Goal: Task Accomplishment & Management: Complete application form

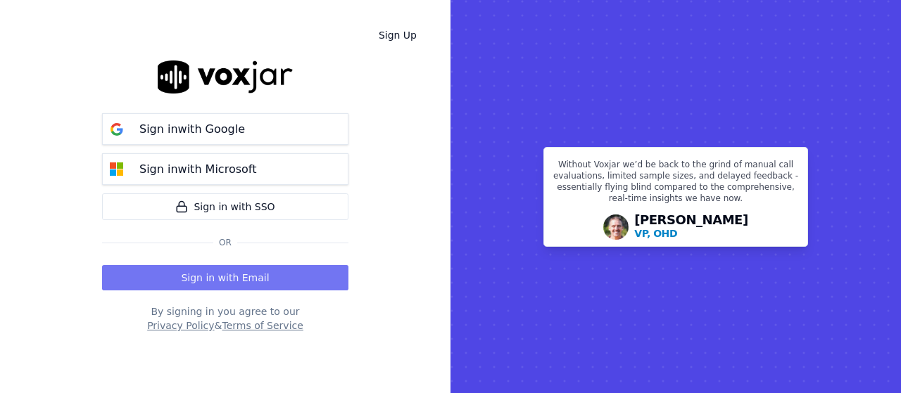
click at [217, 277] on button "Sign in with Email" at bounding box center [225, 277] width 246 height 25
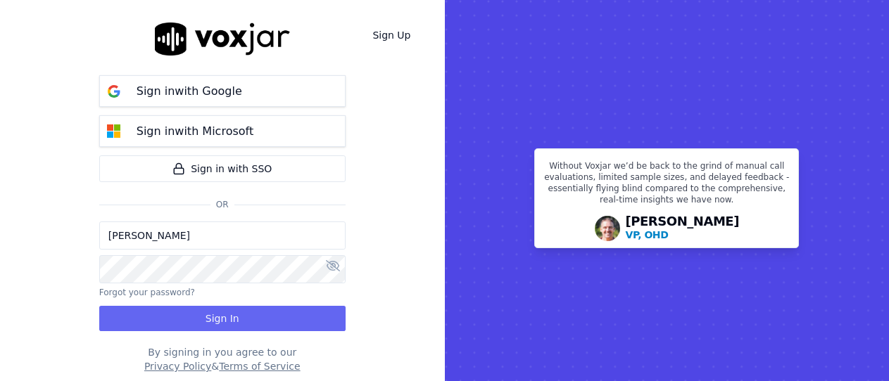
click at [191, 236] on input "[PERSON_NAME]" at bounding box center [222, 236] width 246 height 28
drag, startPoint x: 162, startPoint y: 237, endPoint x: 172, endPoint y: 246, distance: 13.5
click at [162, 237] on input "sukhwinder.paygeek@gmail.com" at bounding box center [222, 236] width 246 height 28
click at [163, 239] on input "sukhwinder.paygeek@gmail.com" at bounding box center [222, 236] width 246 height 28
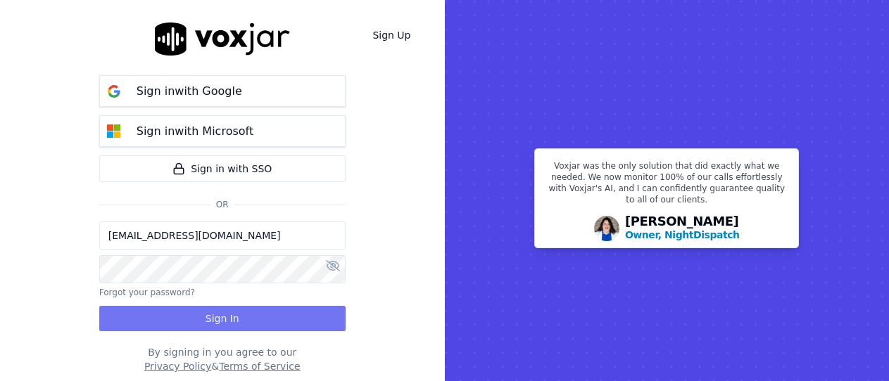
type input "sukhwinderpaygeek@gmail.com"
click at [233, 317] on button "Sign In" at bounding box center [222, 318] width 246 height 25
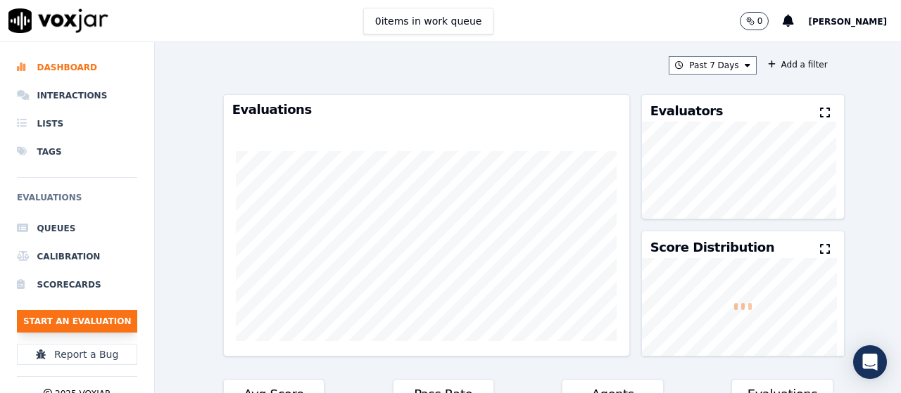
click at [87, 319] on button "Start an Evaluation" at bounding box center [77, 321] width 120 height 23
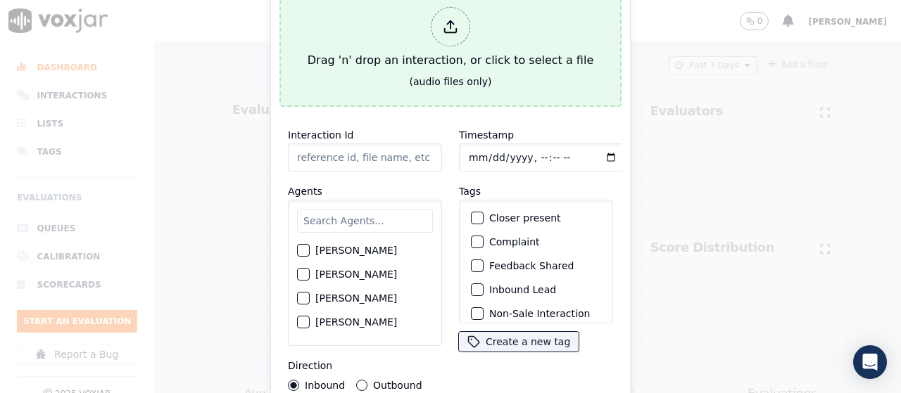
click at [452, 39] on div at bounding box center [450, 26] width 39 height 39
type input "20250826-124428_2154707985-all.mp3"
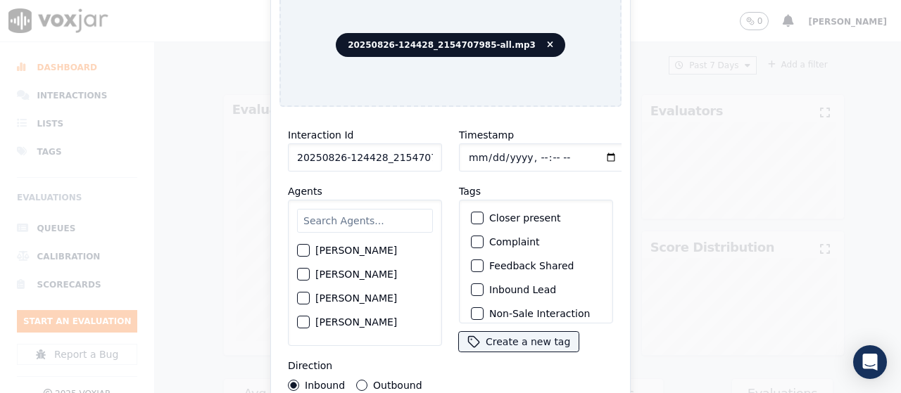
click at [347, 225] on input "text" at bounding box center [365, 221] width 136 height 24
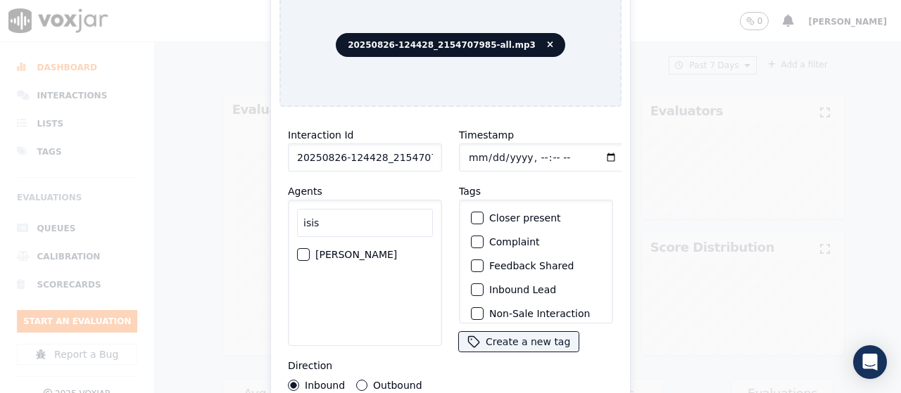
type input "isis"
click at [350, 250] on label "[PERSON_NAME]" at bounding box center [356, 255] width 82 height 10
click at [310, 248] on button "[PERSON_NAME]" at bounding box center [303, 254] width 13 height 13
click at [467, 151] on input "Timestamp" at bounding box center [542, 158] width 167 height 28
type input "[DATE]T13:02"
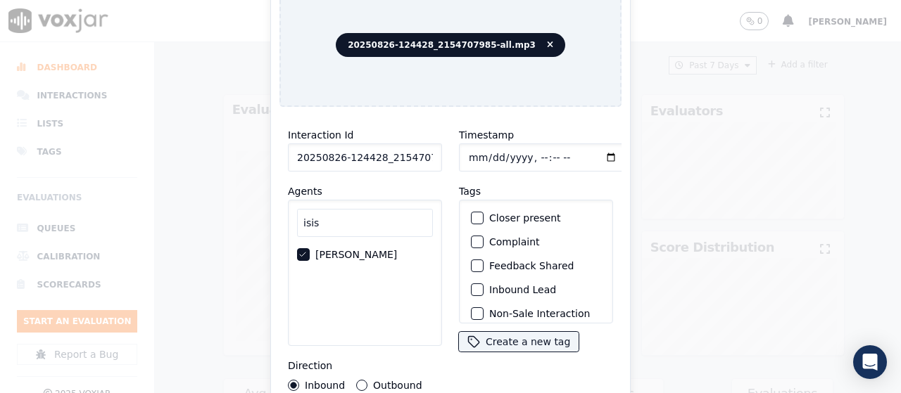
scroll to position [133, 0]
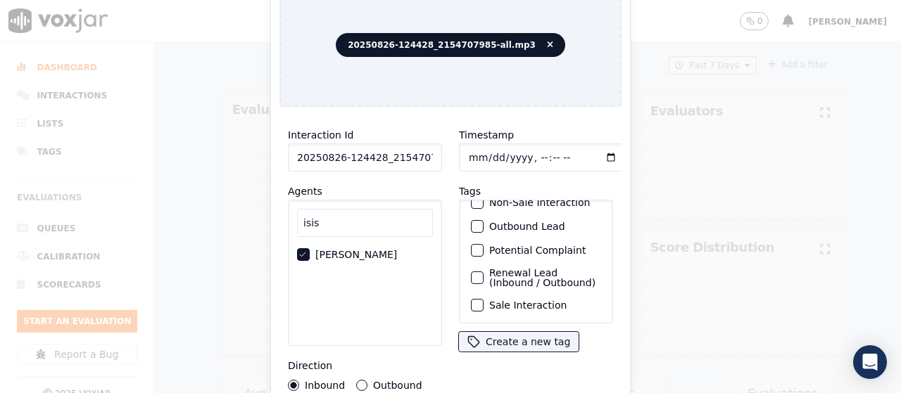
click at [506, 300] on label "Sale Interaction" at bounding box center [527, 305] width 77 height 10
click at [483, 299] on button "Sale Interaction" at bounding box center [477, 305] width 13 height 13
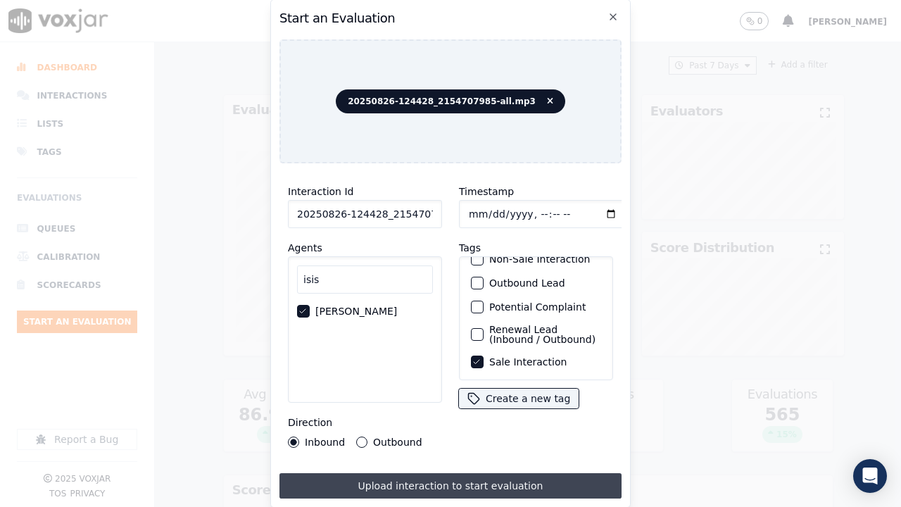
click at [496, 393] on button "Upload interaction to start evaluation" at bounding box center [450, 485] width 342 height 25
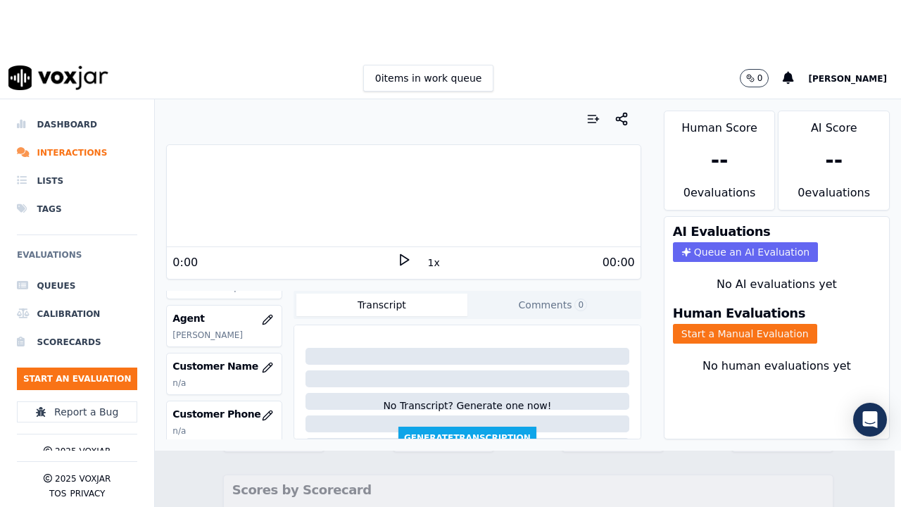
scroll to position [211, 0]
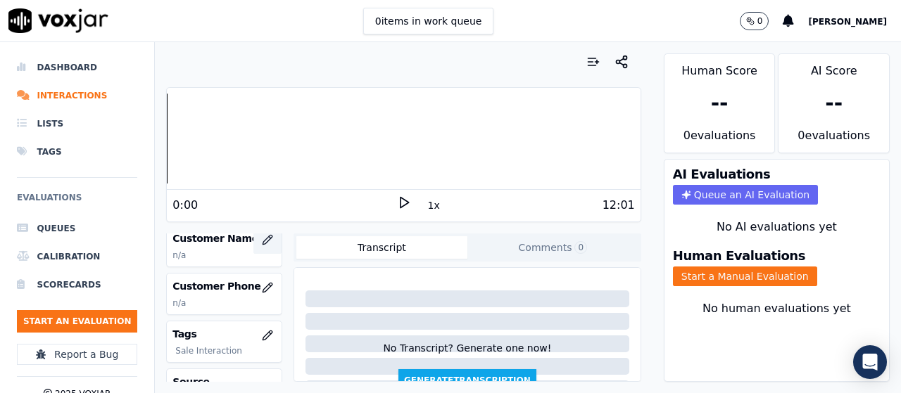
click at [262, 239] on icon "button" at bounding box center [267, 239] width 11 height 11
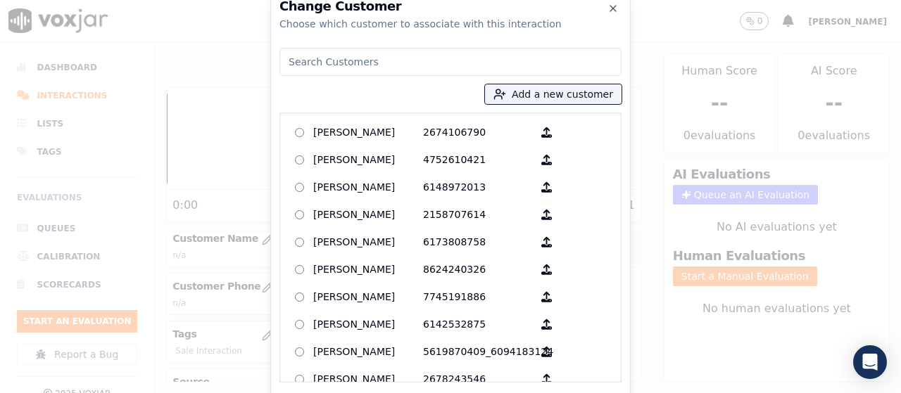
paste input "[PERSON_NAME]"
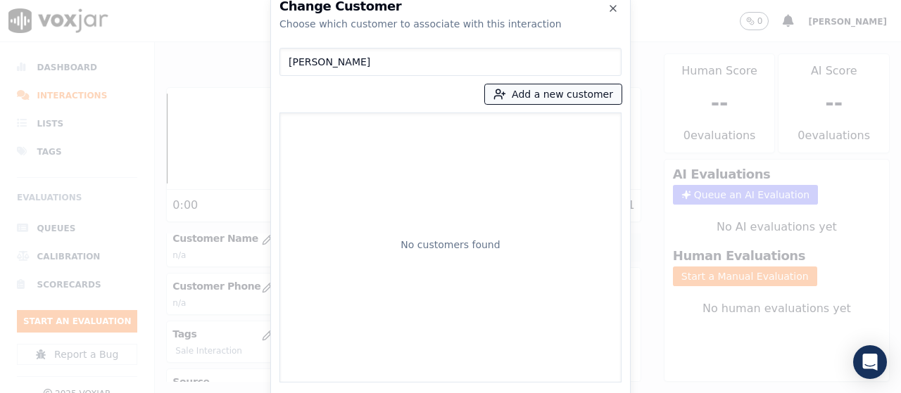
type input "[PERSON_NAME]"
click at [534, 91] on button "Add a new customer" at bounding box center [553, 94] width 137 height 20
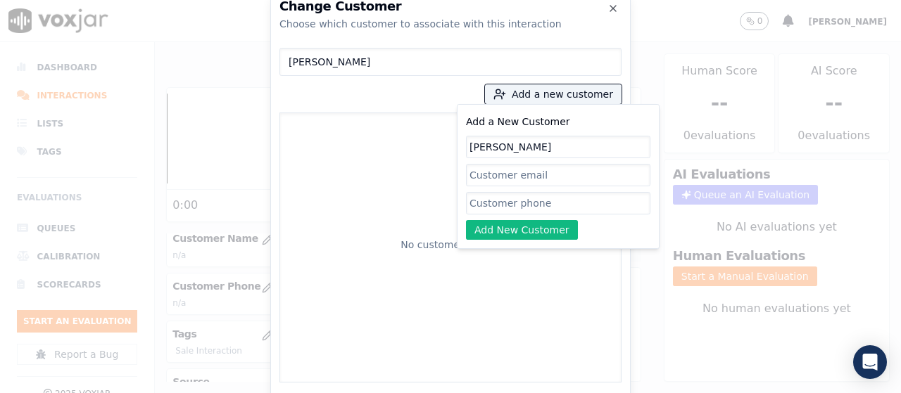
type input "[PERSON_NAME]"
click at [503, 204] on input "Add a New Customer" at bounding box center [558, 203] width 184 height 23
paste input "2154707985"
type input "2154707985"
click at [509, 229] on button "Add New Customer" at bounding box center [522, 230] width 112 height 20
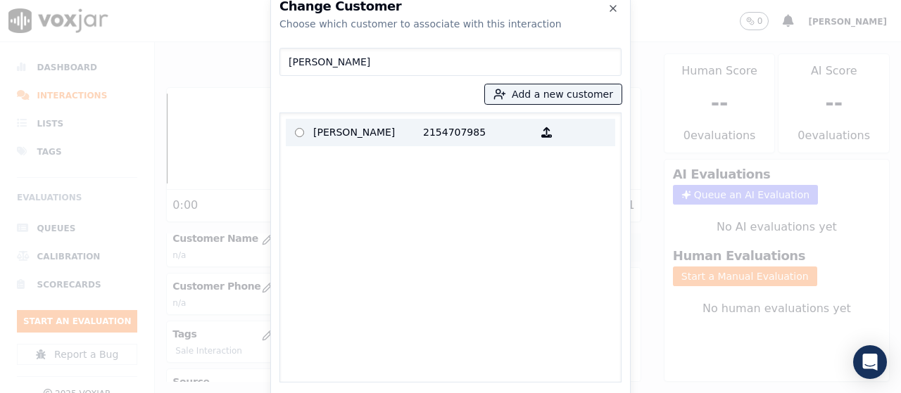
click at [317, 132] on p "[PERSON_NAME]" at bounding box center [368, 133] width 110 height 22
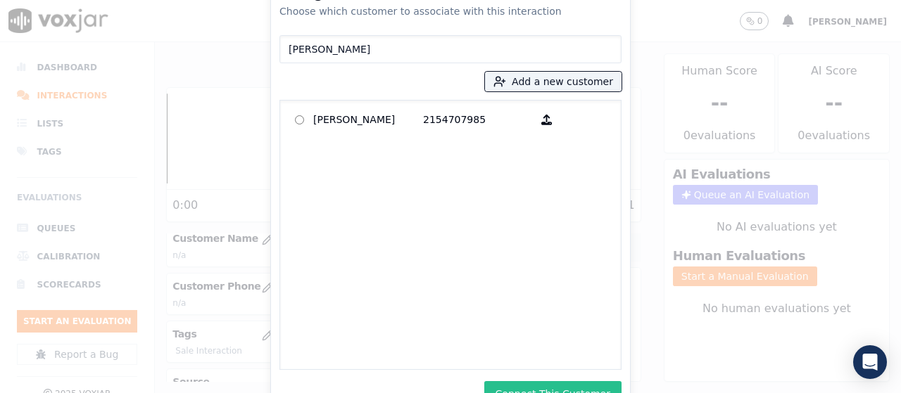
click at [553, 385] on button "Connect This Customer" at bounding box center [552, 393] width 137 height 25
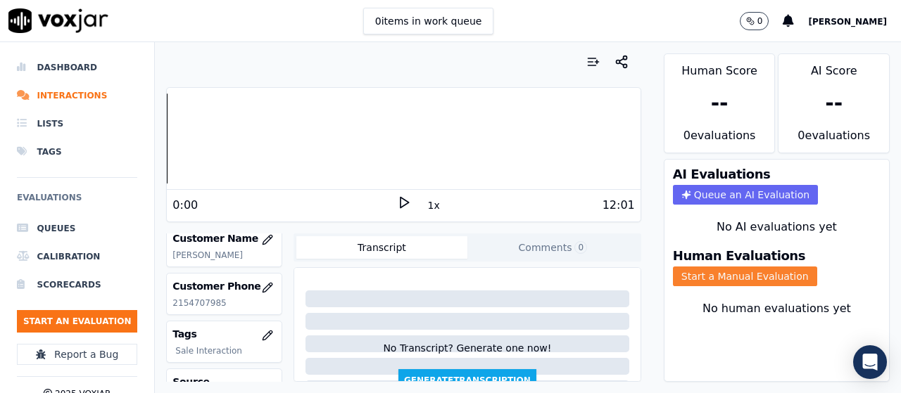
click at [727, 272] on button "Start a Manual Evaluation" at bounding box center [745, 277] width 144 height 20
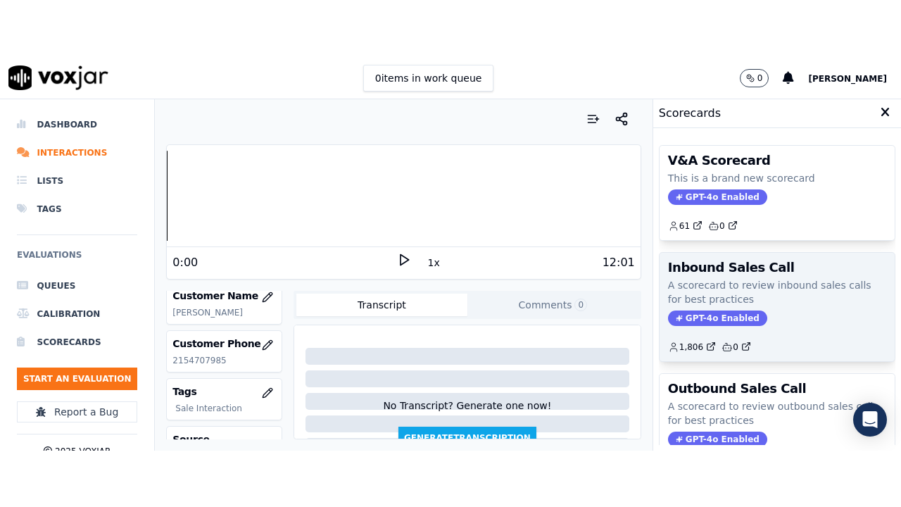
scroll to position [210, 0]
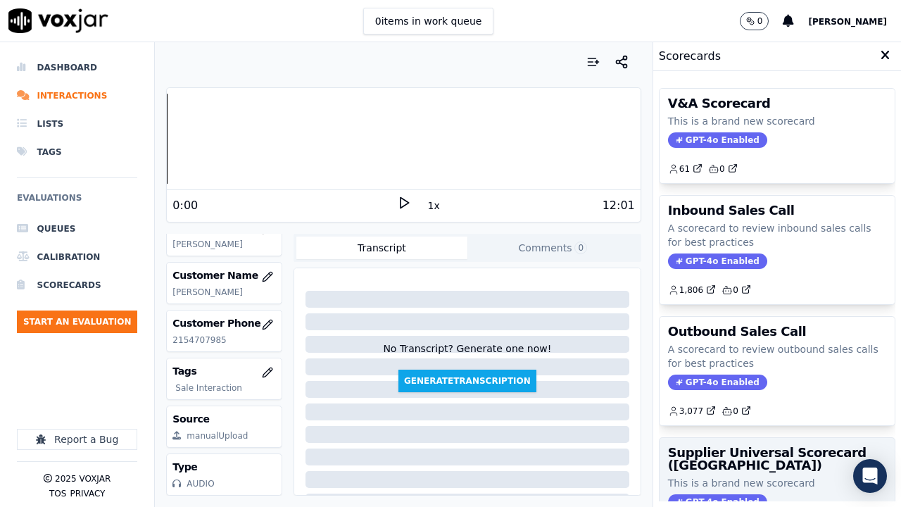
click at [752, 393] on h3 "Supplier Universal Scorecard ([GEOGRAPHIC_DATA])" at bounding box center [777, 458] width 218 height 25
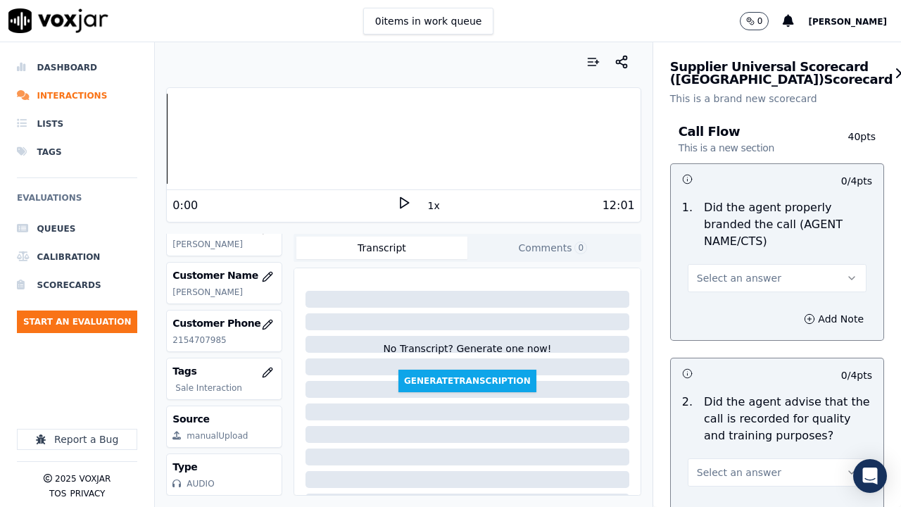
click at [734, 279] on span "Select an answer" at bounding box center [739, 278] width 84 height 14
click at [735, 312] on div "Yes" at bounding box center [751, 309] width 152 height 23
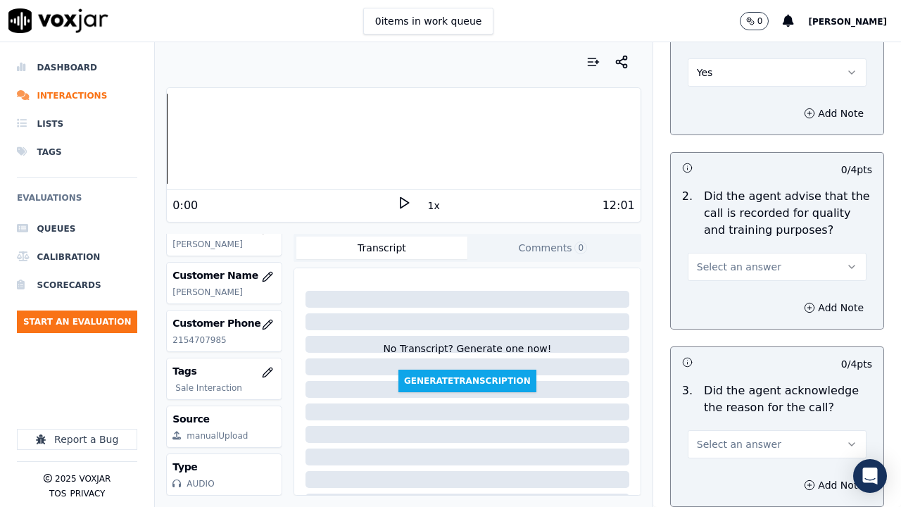
scroll to position [422, 0]
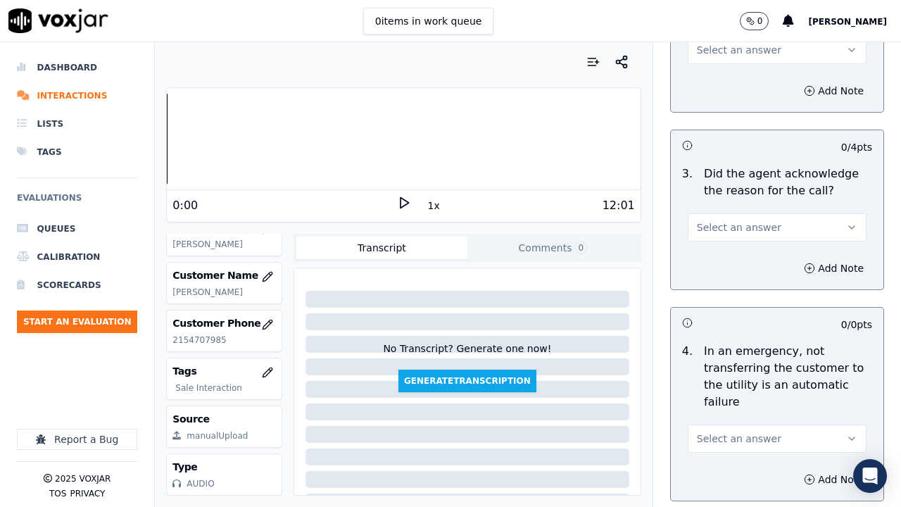
click at [721, 56] on span "Select an answer" at bounding box center [739, 50] width 84 height 14
click at [719, 77] on div "Yes" at bounding box center [751, 81] width 152 height 23
click at [733, 232] on span "Select an answer" at bounding box center [739, 227] width 84 height 14
click at [718, 253] on div "Yes" at bounding box center [751, 259] width 152 height 23
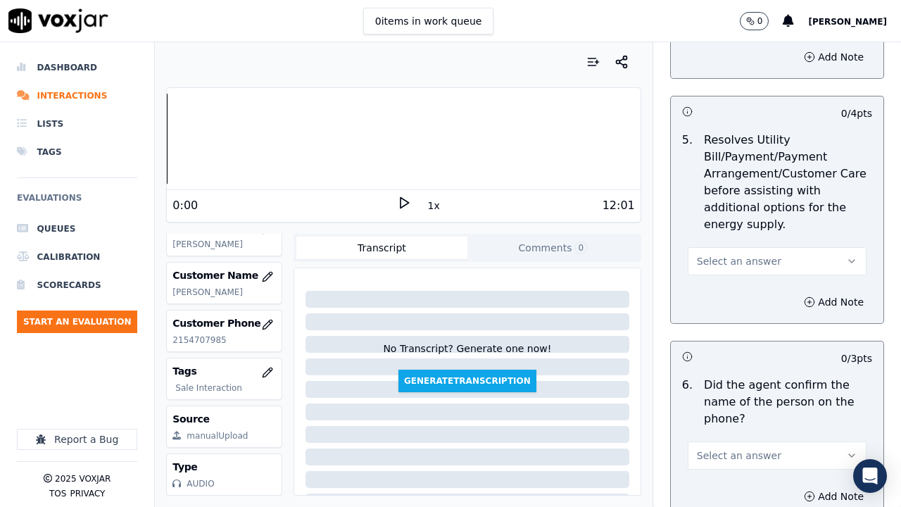
scroll to position [774, 0]
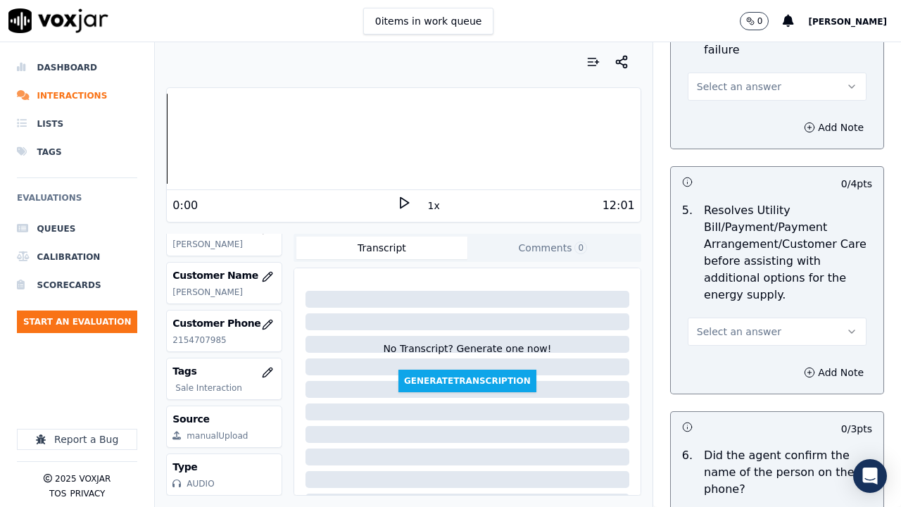
click at [717, 84] on span "Select an answer" at bounding box center [739, 87] width 84 height 14
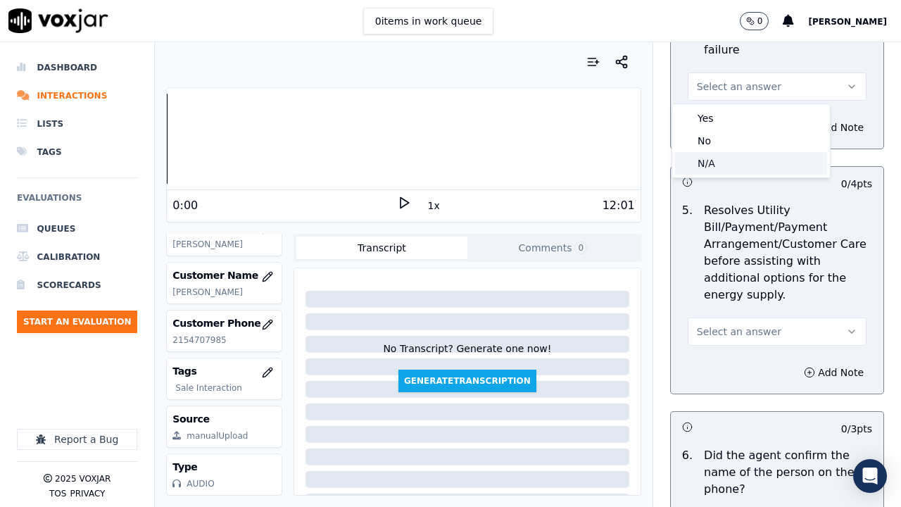
click at [716, 162] on div "N/A" at bounding box center [751, 163] width 152 height 23
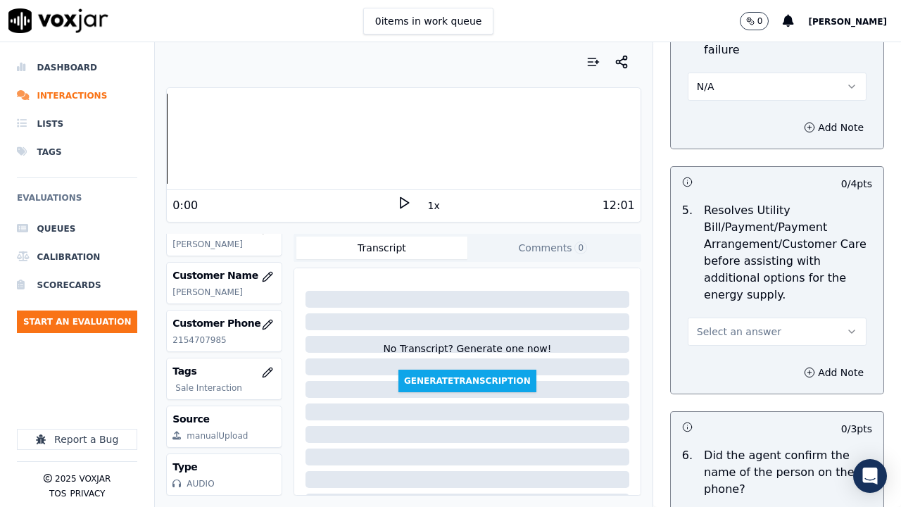
click at [716, 324] on button "Select an answer" at bounding box center [777, 331] width 179 height 28
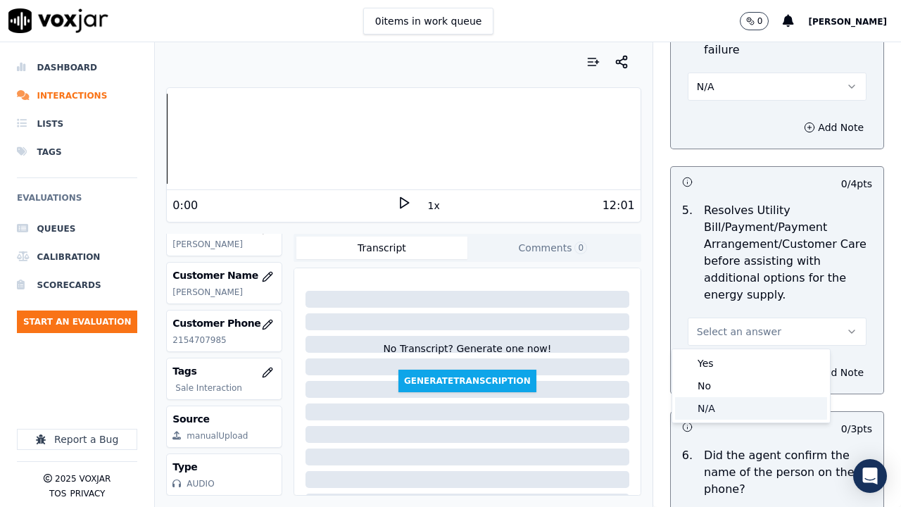
click at [714, 393] on div "N/A" at bounding box center [751, 408] width 152 height 23
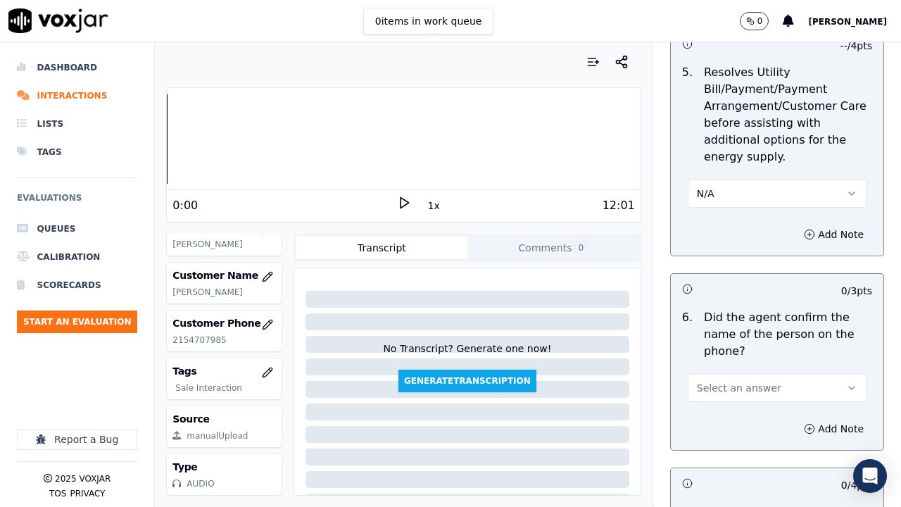
scroll to position [1196, 0]
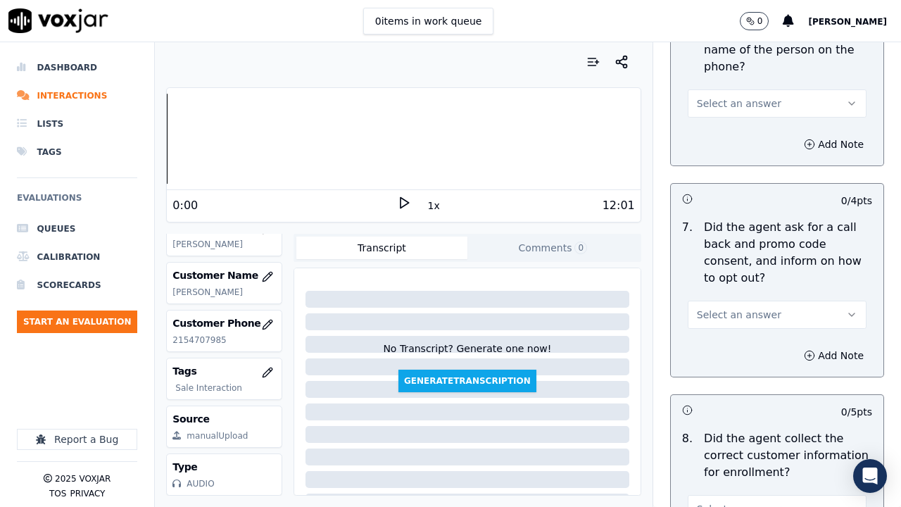
click at [716, 112] on button "Select an answer" at bounding box center [777, 103] width 179 height 28
click at [713, 142] on div "Yes" at bounding box center [751, 135] width 152 height 23
click at [727, 317] on span "Select an answer" at bounding box center [739, 315] width 84 height 14
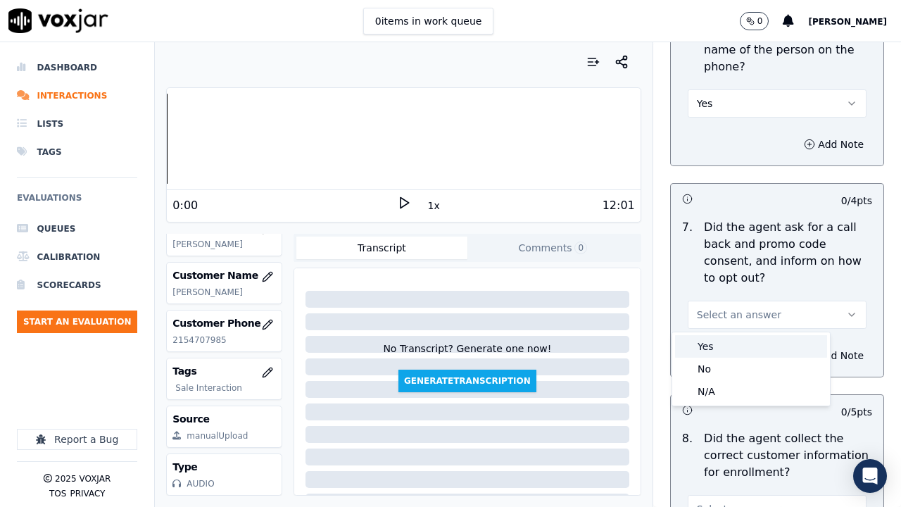
click at [714, 346] on div "Yes" at bounding box center [751, 346] width 152 height 23
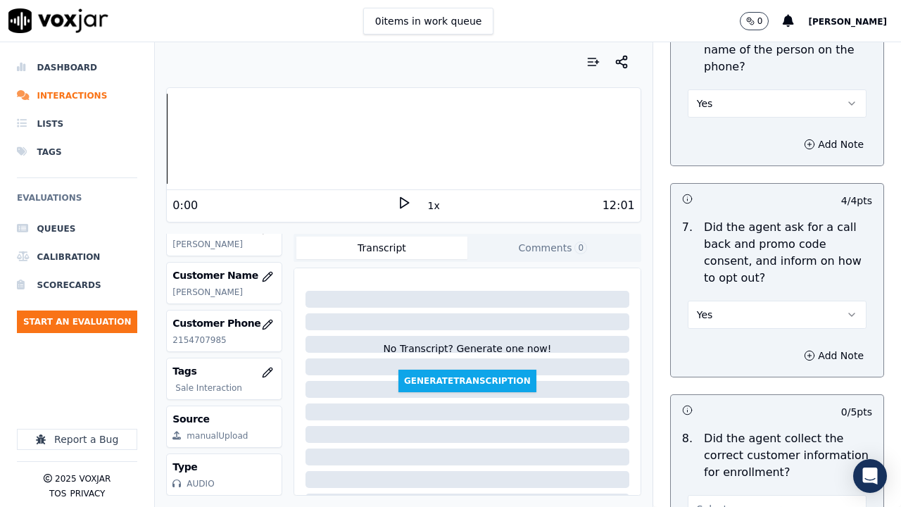
scroll to position [1407, 0]
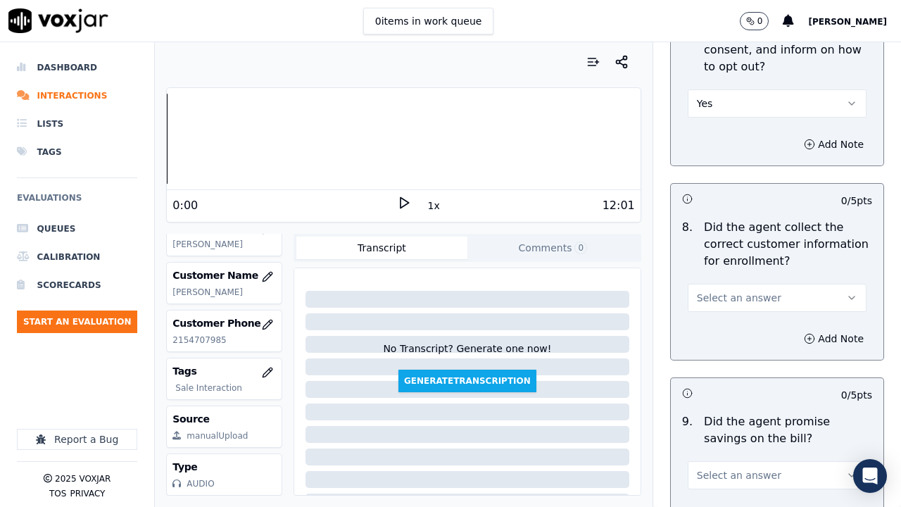
click at [712, 295] on span "Select an answer" at bounding box center [739, 298] width 84 height 14
click at [704, 328] on div "Yes" at bounding box center [751, 329] width 152 height 23
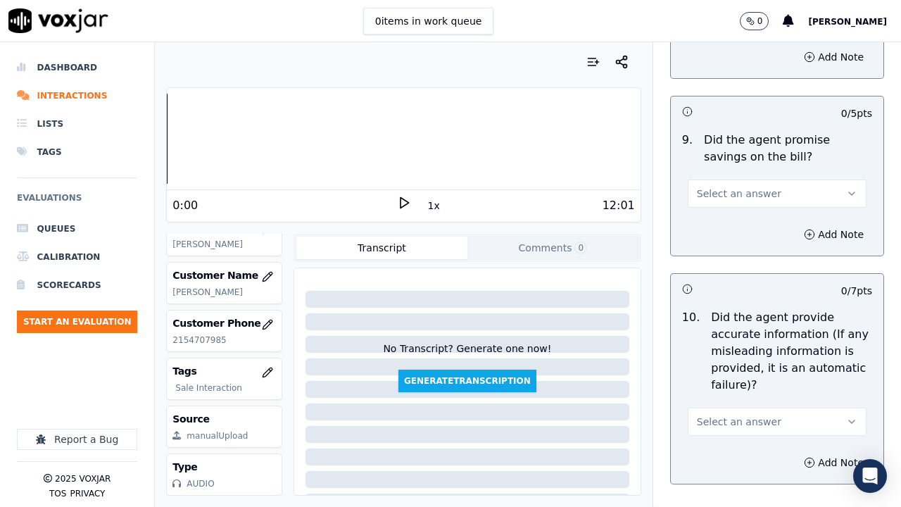
click at [709, 202] on button "Select an answer" at bounding box center [777, 193] width 179 height 28
click at [711, 218] on div "Yes" at bounding box center [751, 225] width 152 height 23
click at [738, 393] on span "Select an answer" at bounding box center [739, 421] width 84 height 14
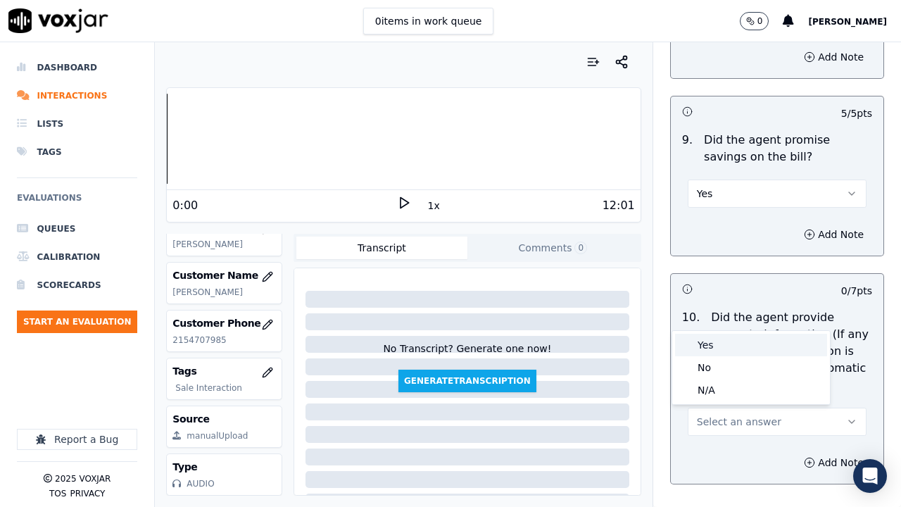
click at [716, 340] on div "Yes" at bounding box center [751, 345] width 152 height 23
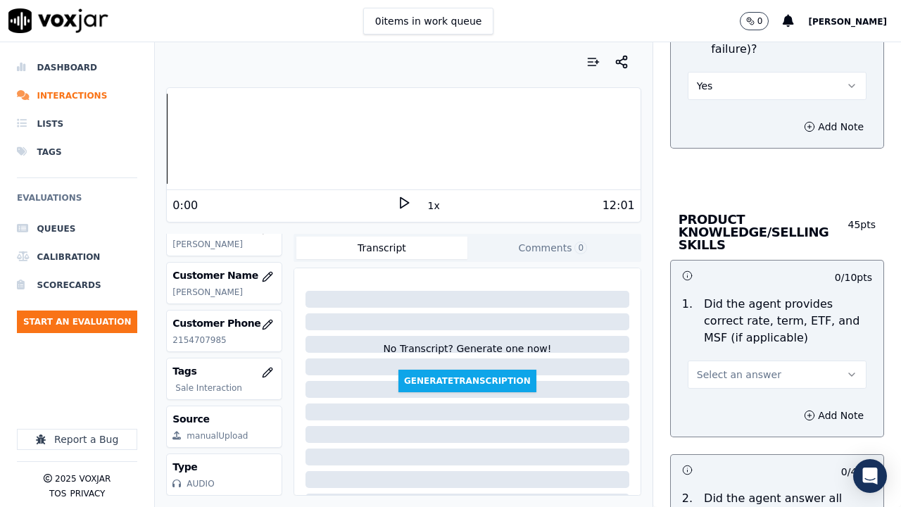
scroll to position [2181, 0]
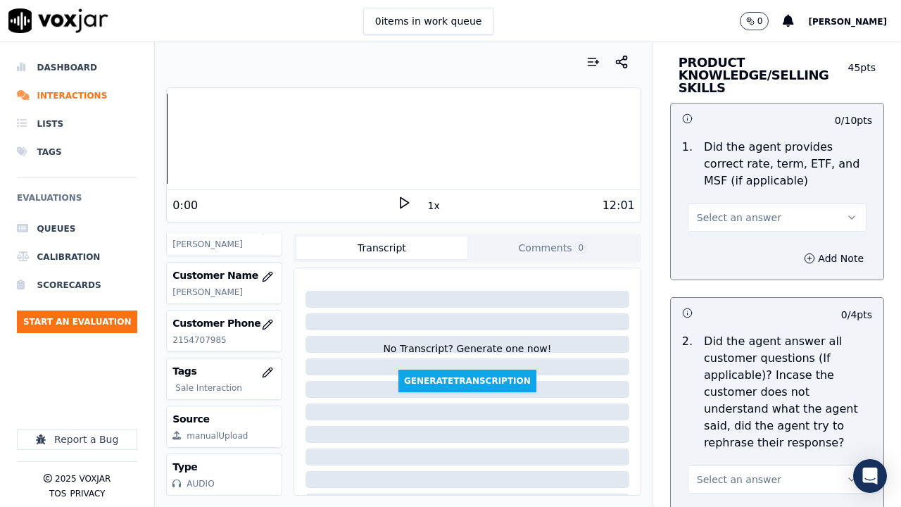
click at [707, 207] on button "Select an answer" at bounding box center [777, 217] width 179 height 28
click at [714, 248] on div "Yes" at bounding box center [751, 249] width 152 height 23
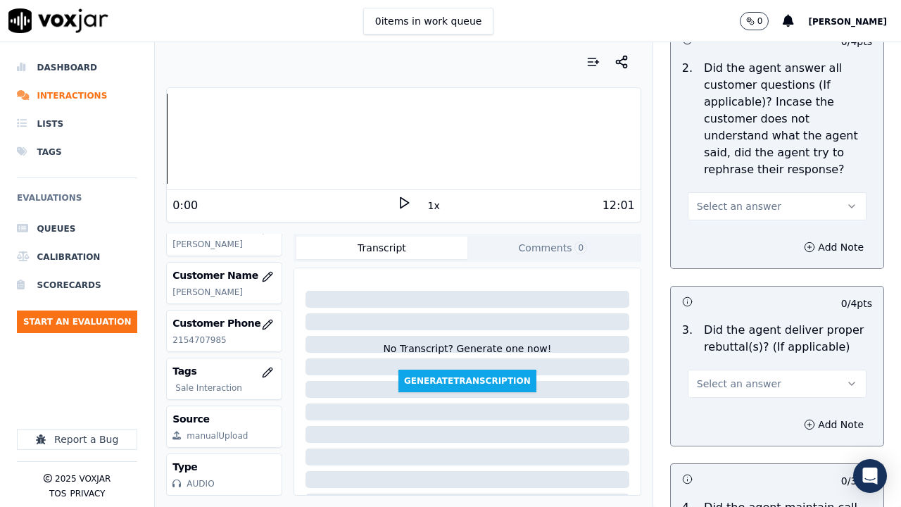
scroll to position [2463, 0]
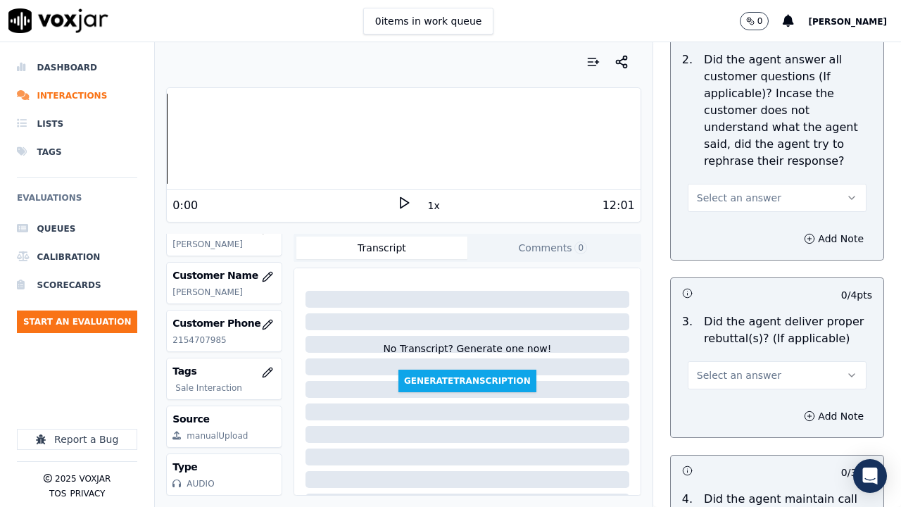
click at [731, 200] on span "Select an answer" at bounding box center [739, 198] width 84 height 14
click at [726, 234] on div "Yes" at bounding box center [751, 229] width 152 height 23
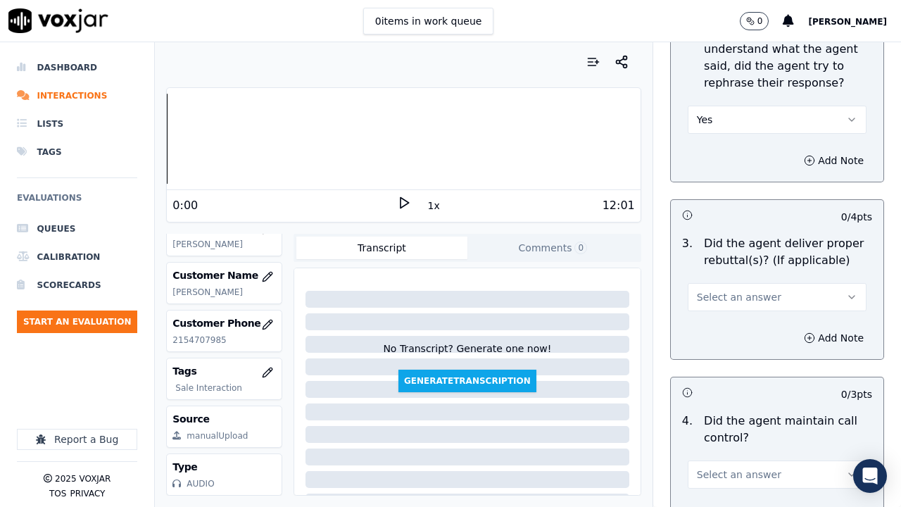
scroll to position [2674, 0]
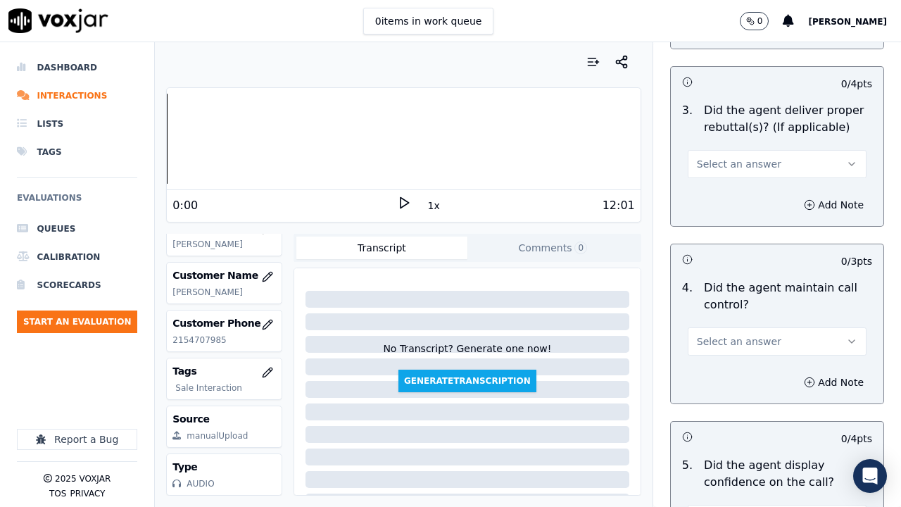
click at [738, 162] on span "Select an answer" at bounding box center [739, 164] width 84 height 14
click at [737, 205] on div "Yes" at bounding box center [751, 195] width 152 height 23
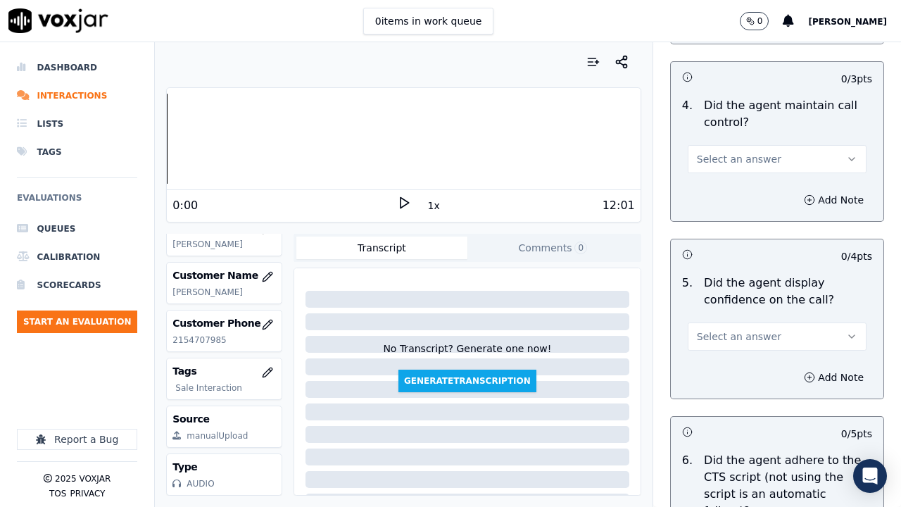
scroll to position [2885, 0]
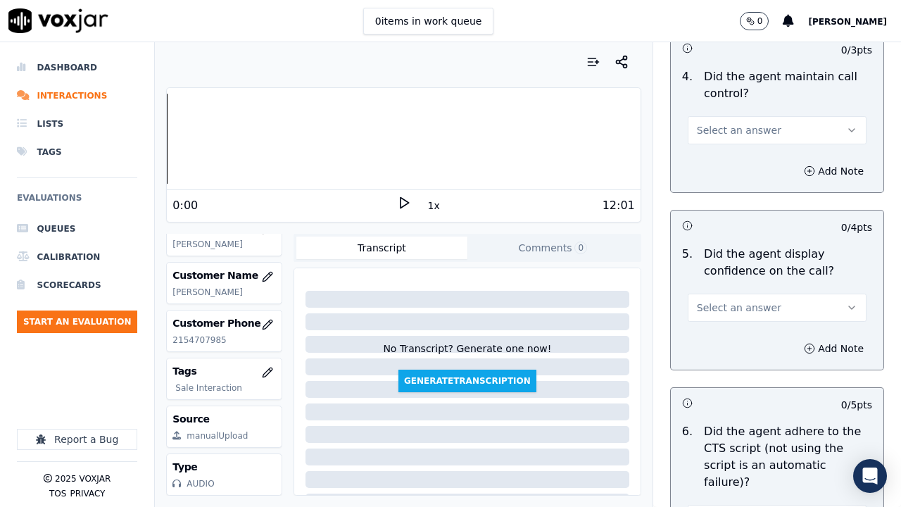
click at [729, 128] on span "Select an answer" at bounding box center [739, 130] width 84 height 14
click at [729, 158] on div "Yes" at bounding box center [751, 162] width 152 height 23
click at [739, 300] on button "Select an answer" at bounding box center [777, 307] width 179 height 28
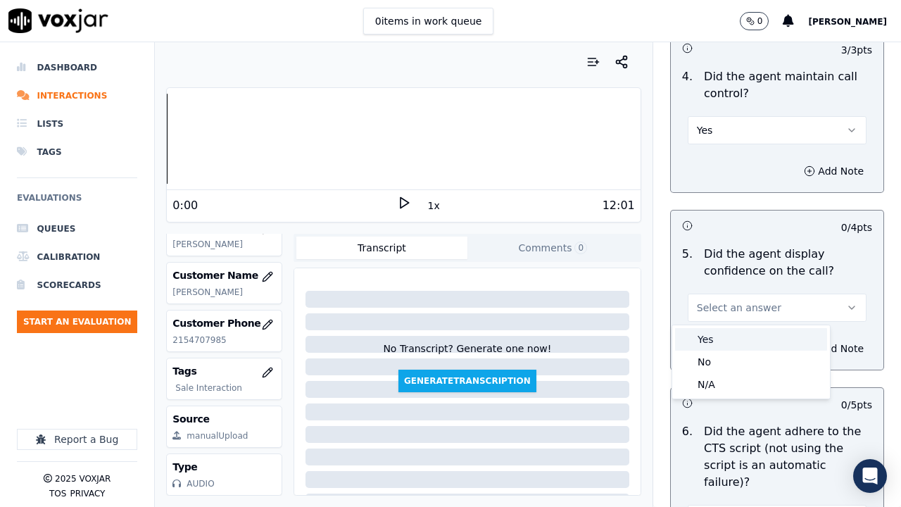
click at [740, 334] on div "Yes" at bounding box center [751, 339] width 152 height 23
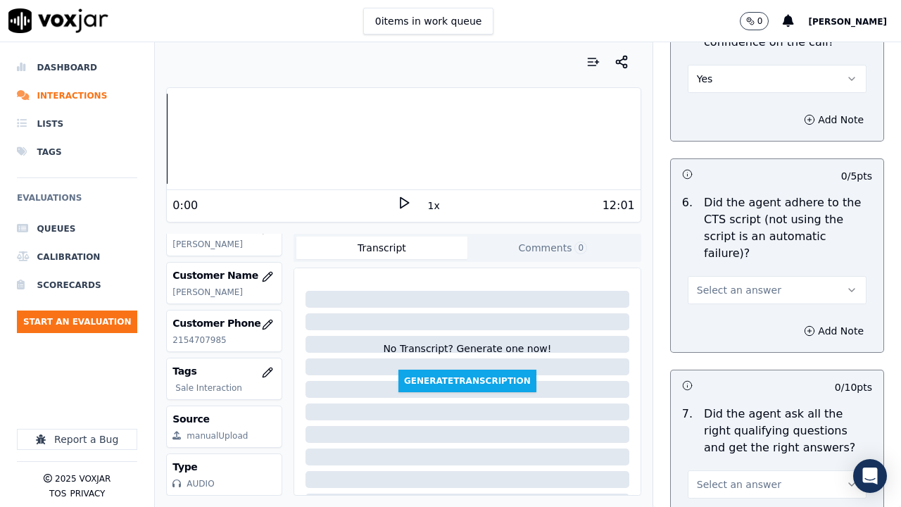
scroll to position [3167, 0]
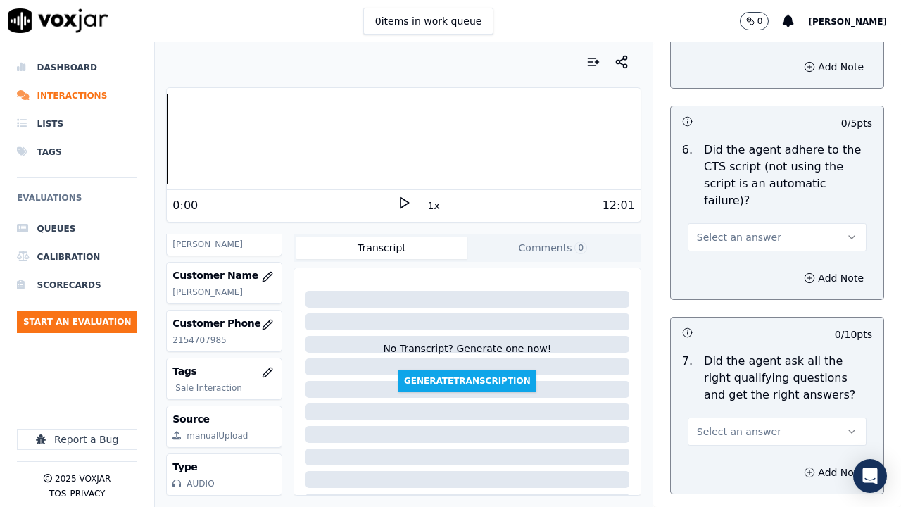
click at [737, 230] on span "Select an answer" at bounding box center [739, 237] width 84 height 14
click at [737, 251] on div "Yes" at bounding box center [751, 252] width 152 height 23
click at [736, 393] on span "Select an answer" at bounding box center [739, 431] width 84 height 14
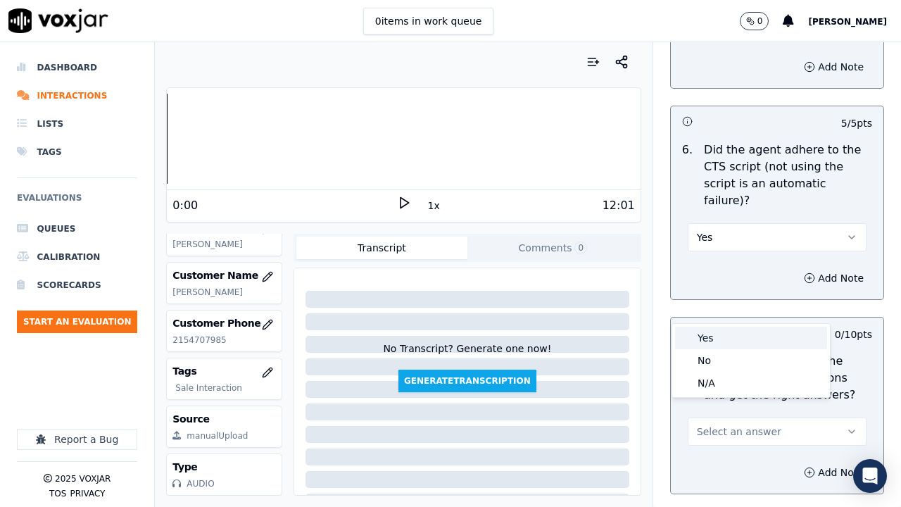
click at [716, 331] on div "Yes" at bounding box center [751, 338] width 152 height 23
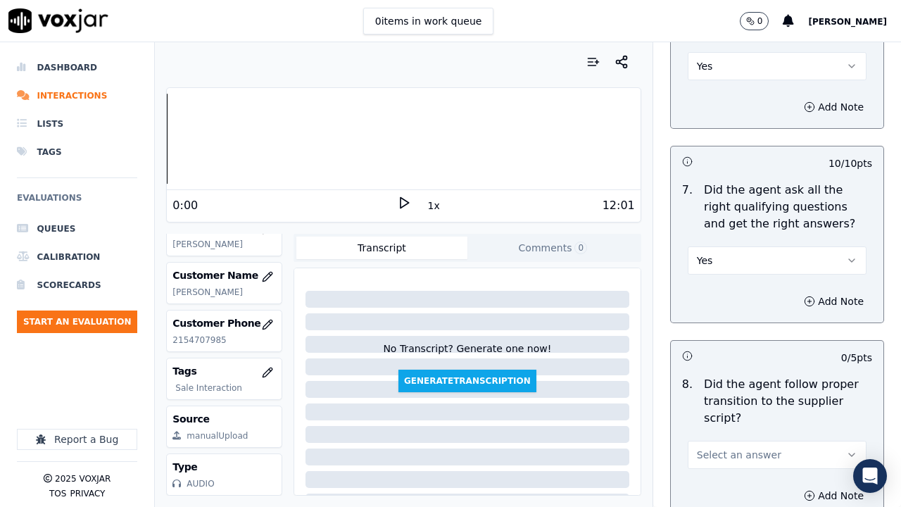
scroll to position [3519, 0]
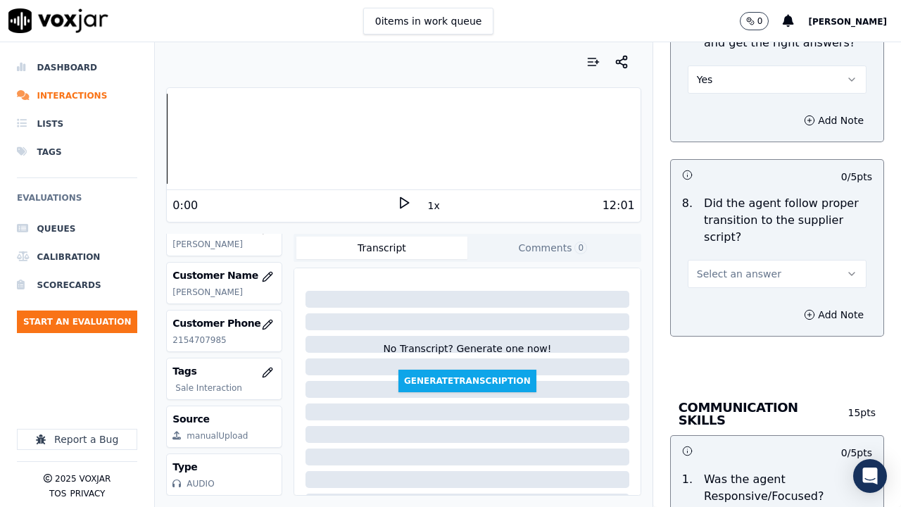
click at [717, 267] on span "Select an answer" at bounding box center [739, 274] width 84 height 14
click at [720, 293] on div "Yes" at bounding box center [751, 288] width 152 height 23
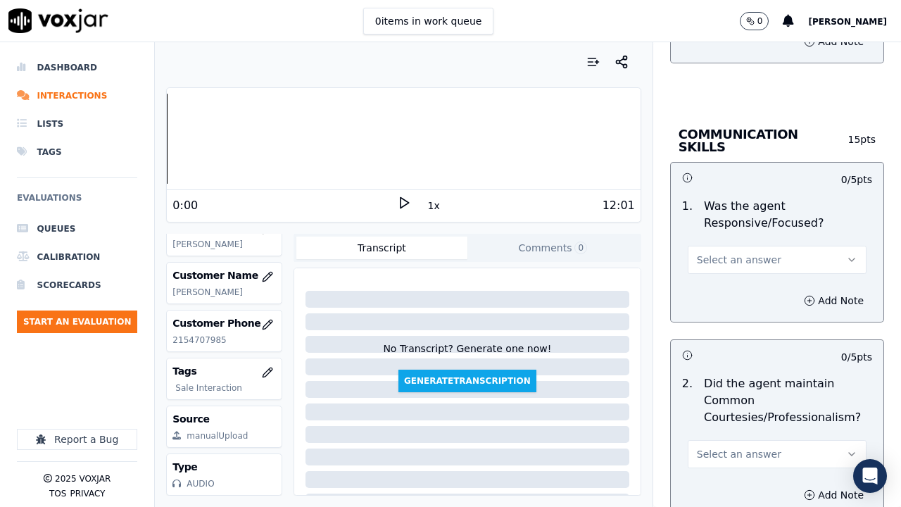
scroll to position [3800, 0]
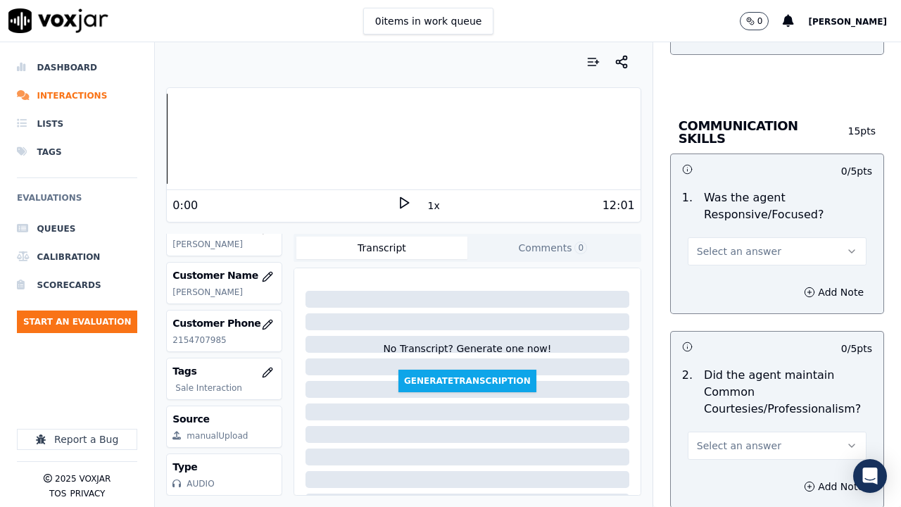
click at [701, 244] on span "Select an answer" at bounding box center [739, 251] width 84 height 14
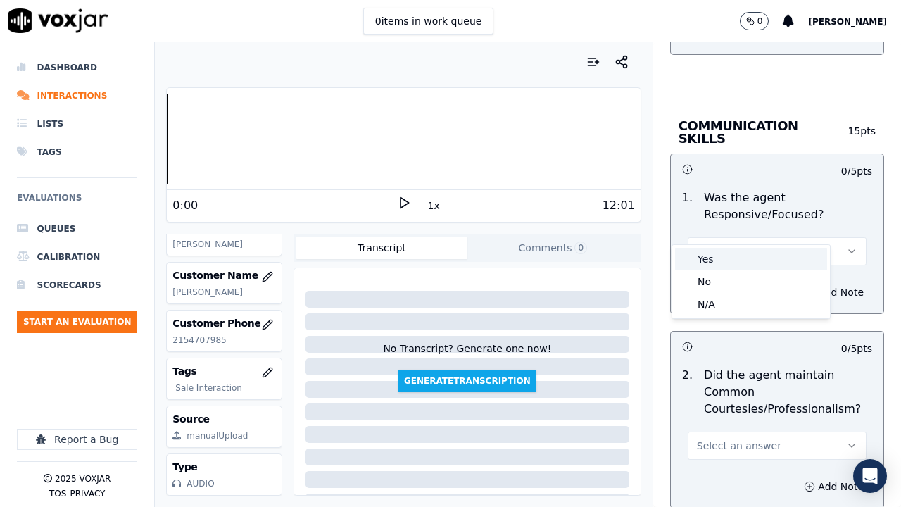
click at [706, 253] on div "Yes" at bounding box center [751, 259] width 152 height 23
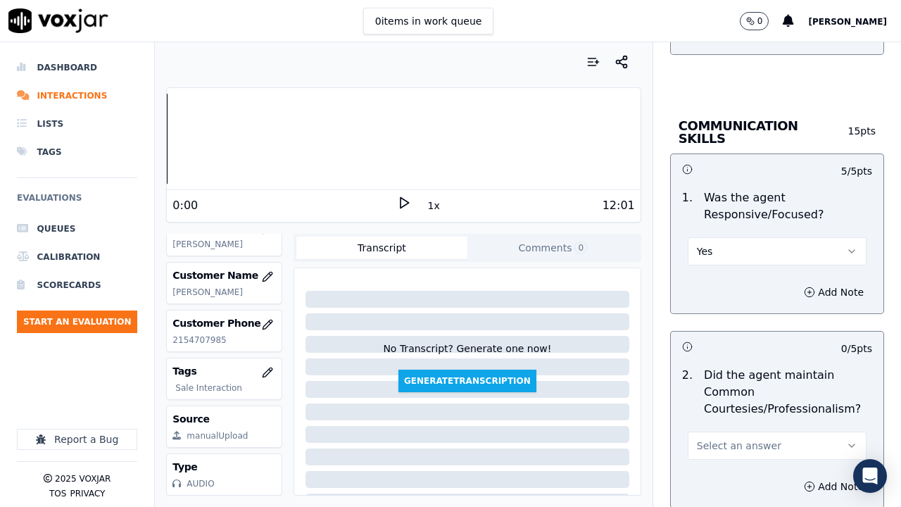
click at [724, 393] on span "Select an answer" at bounding box center [739, 445] width 84 height 14
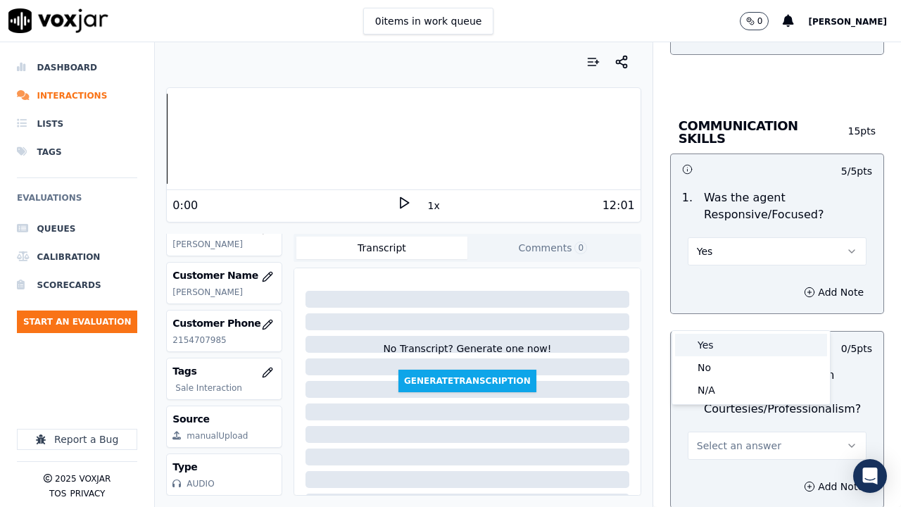
click at [711, 341] on div "Yes" at bounding box center [751, 345] width 152 height 23
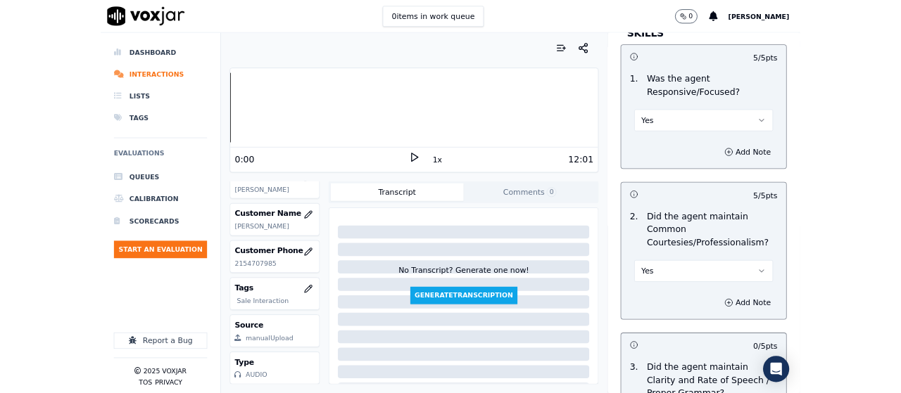
scroll to position [4081, 0]
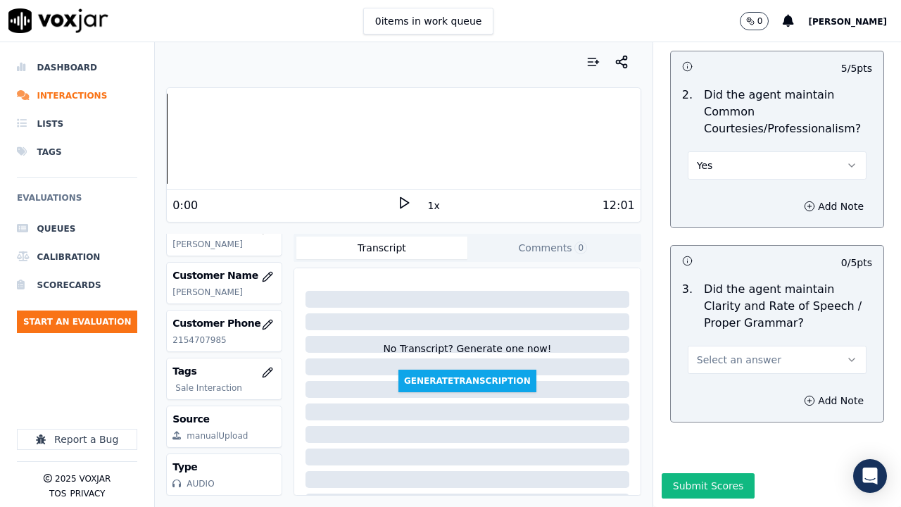
click at [704, 346] on button "Select an answer" at bounding box center [777, 360] width 179 height 28
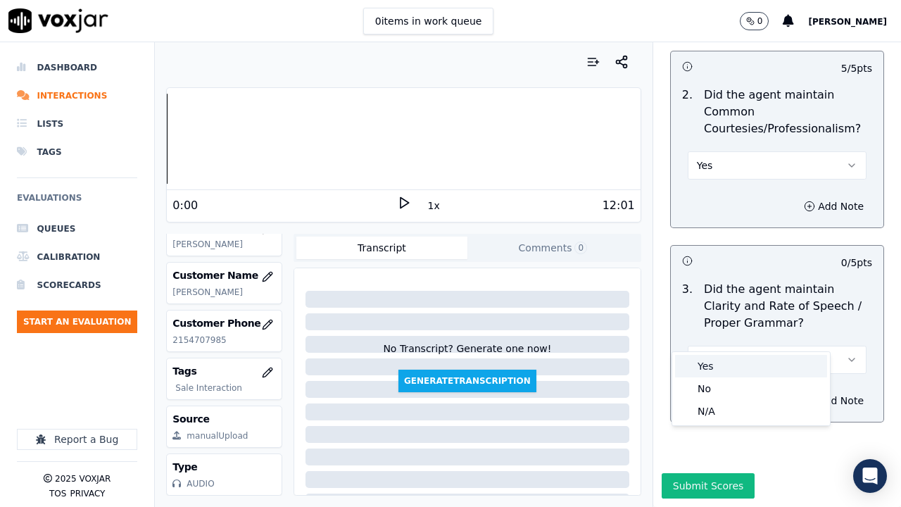
click at [709, 365] on div "Yes" at bounding box center [751, 366] width 152 height 23
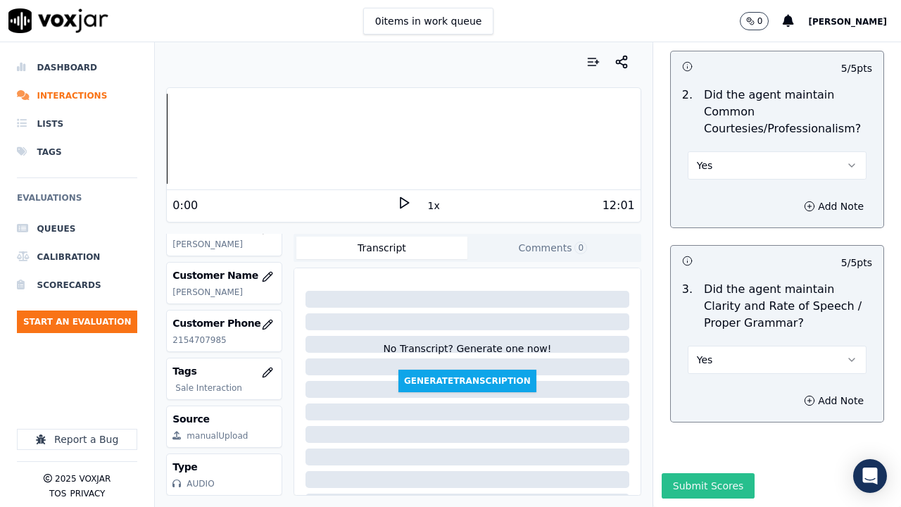
click at [698, 393] on button "Submit Scores" at bounding box center [708, 485] width 94 height 25
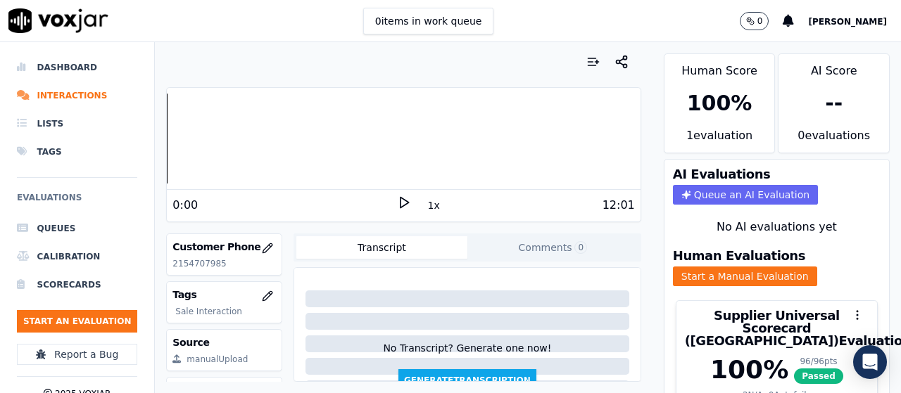
scroll to position [113, 0]
